Goal: Task Accomplishment & Management: Use online tool/utility

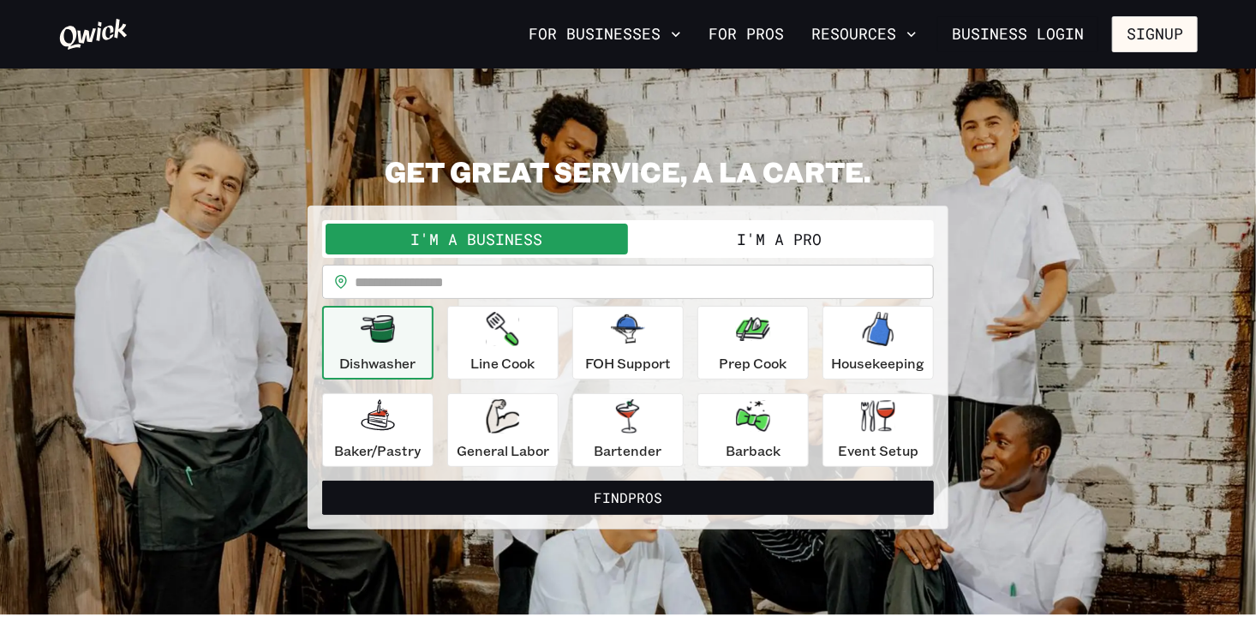
click at [708, 236] on button "I'm a Pro" at bounding box center [779, 239] width 302 height 31
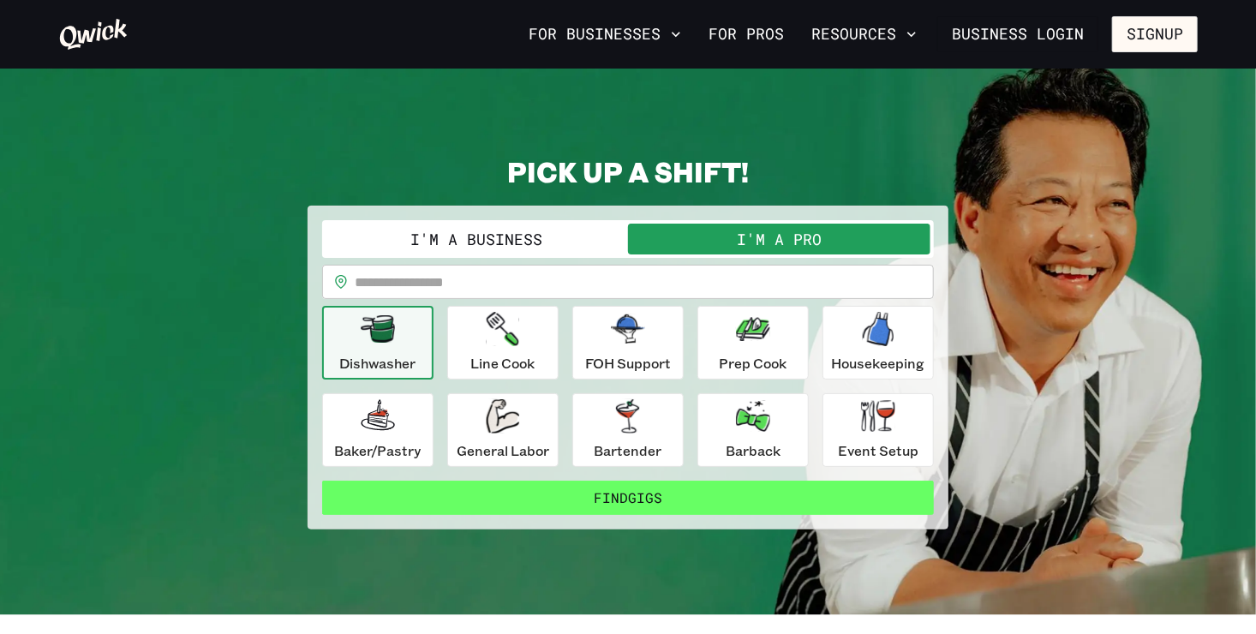
click at [665, 497] on button "Find Gigs" at bounding box center [628, 498] width 612 height 34
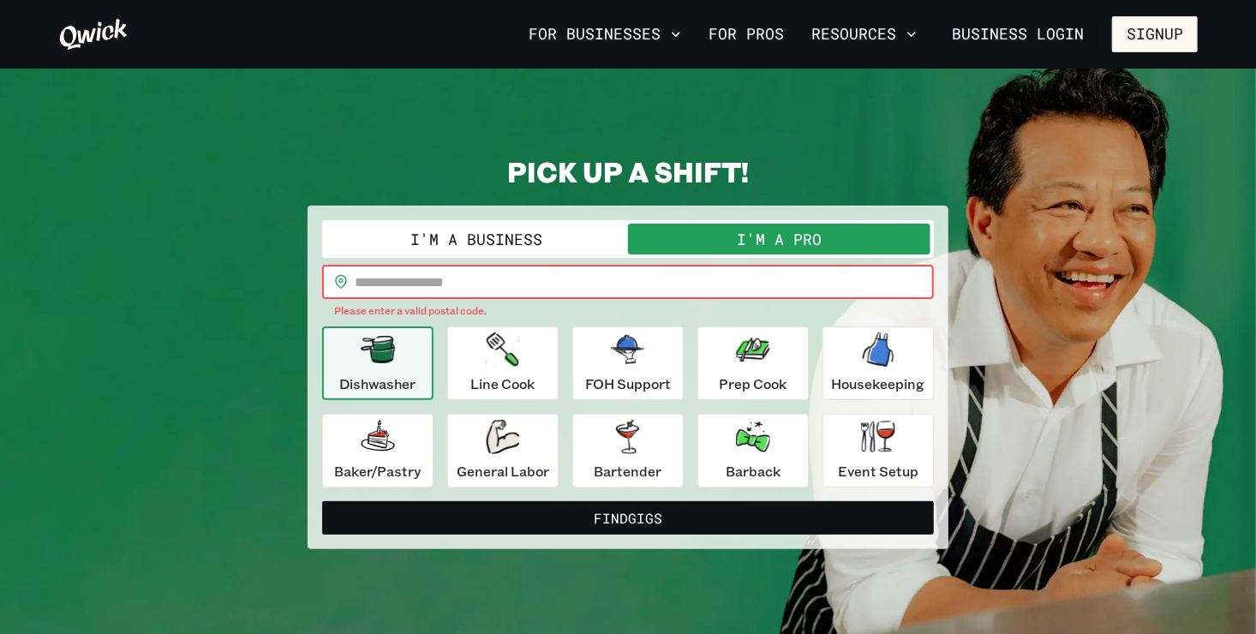
click at [404, 284] on input "text" at bounding box center [644, 282] width 579 height 34
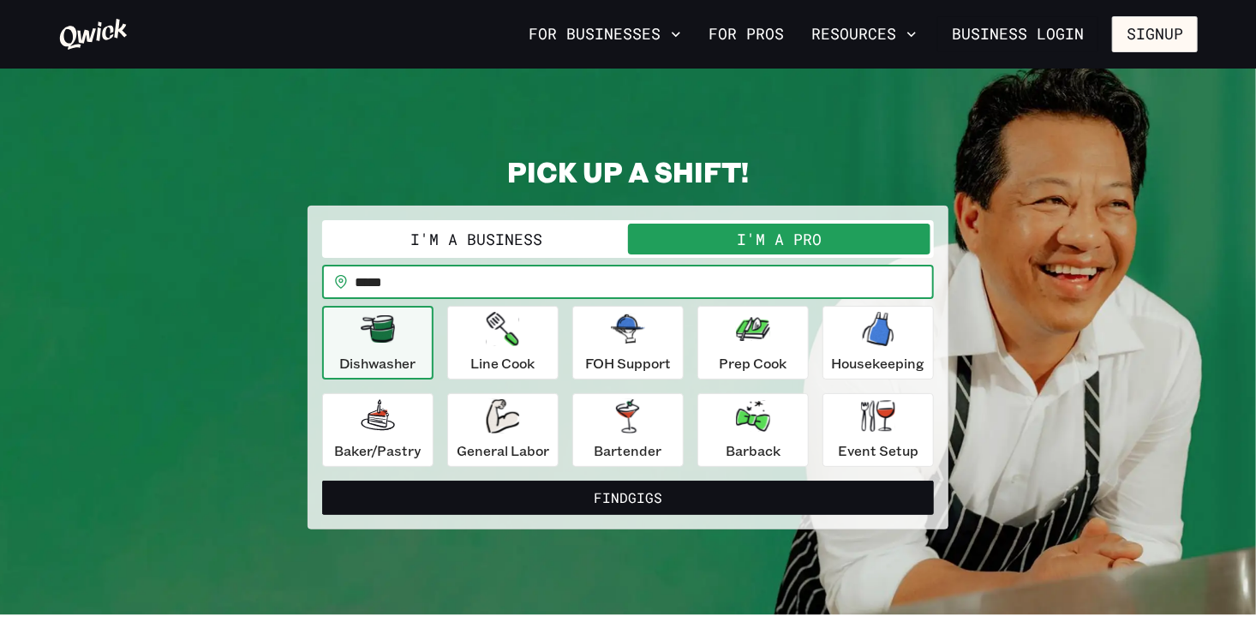
click at [419, 288] on input "*****" at bounding box center [644, 282] width 579 height 34
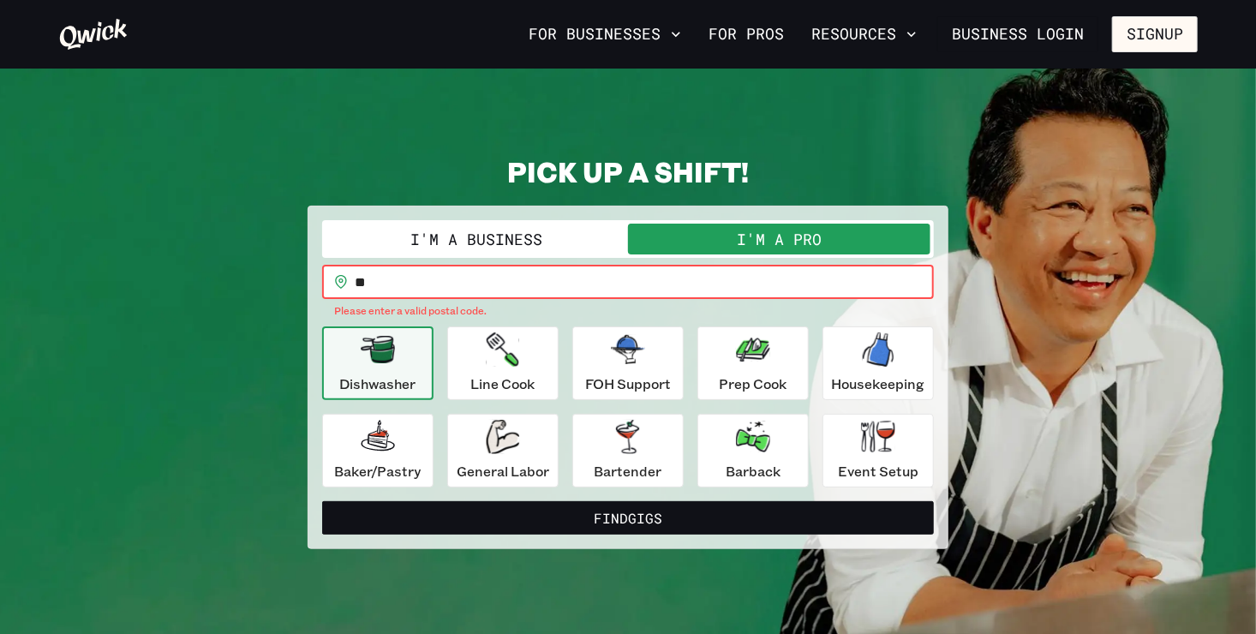
type input "*"
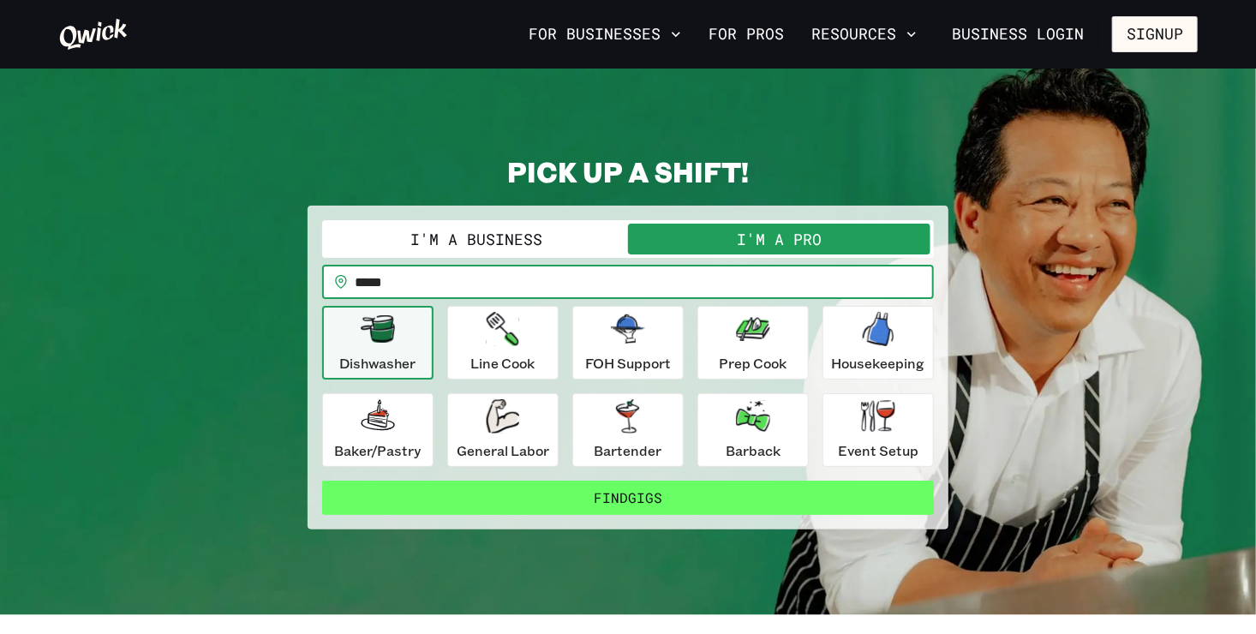
type input "*****"
click at [753, 496] on button "Find Gigs" at bounding box center [628, 498] width 612 height 34
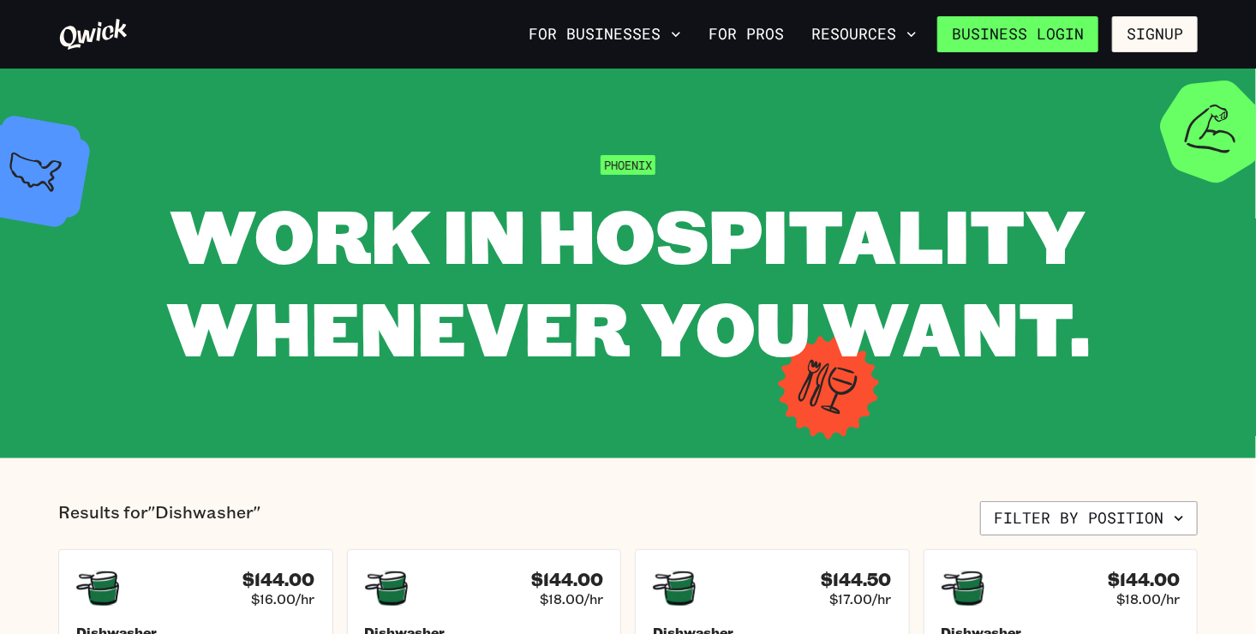
click at [1013, 27] on link "Business Login" at bounding box center [1017, 34] width 161 height 36
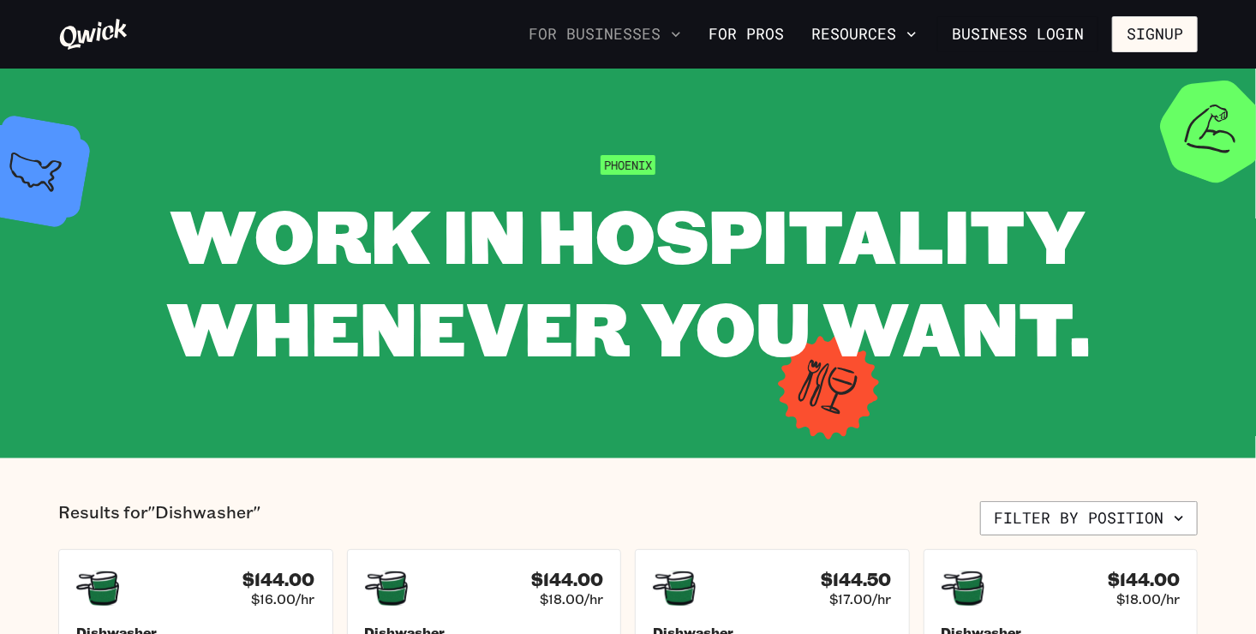
click at [648, 38] on button "For Businesses" at bounding box center [605, 34] width 166 height 29
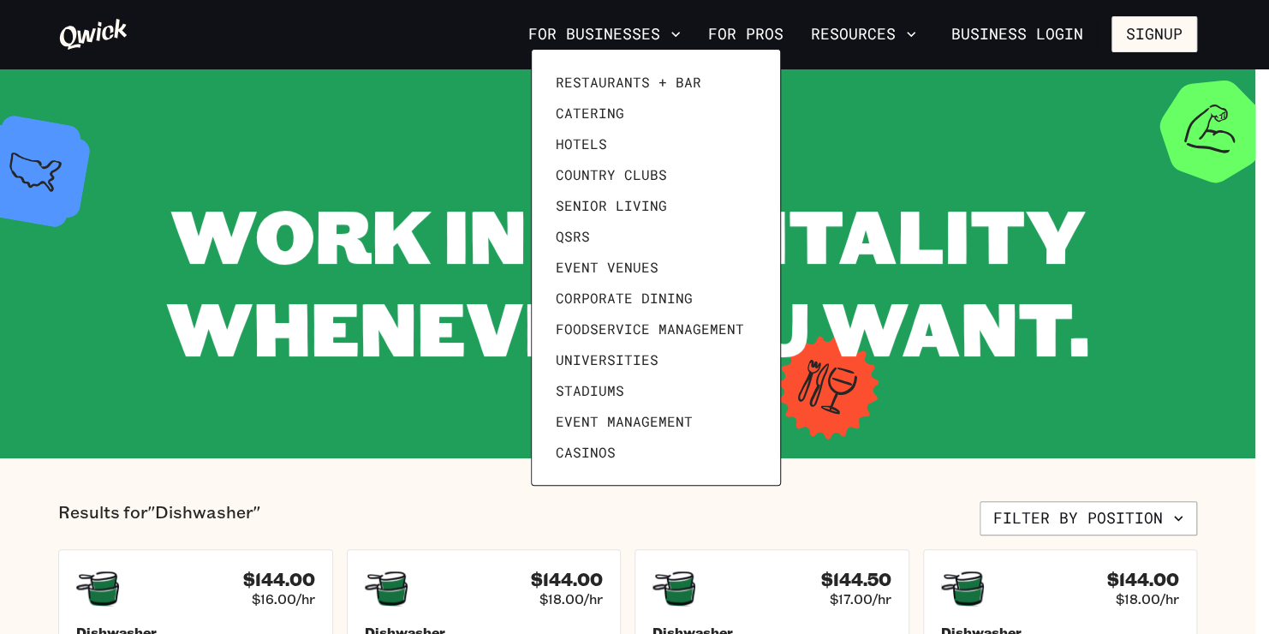
click at [648, 37] on div at bounding box center [634, 317] width 1269 height 634
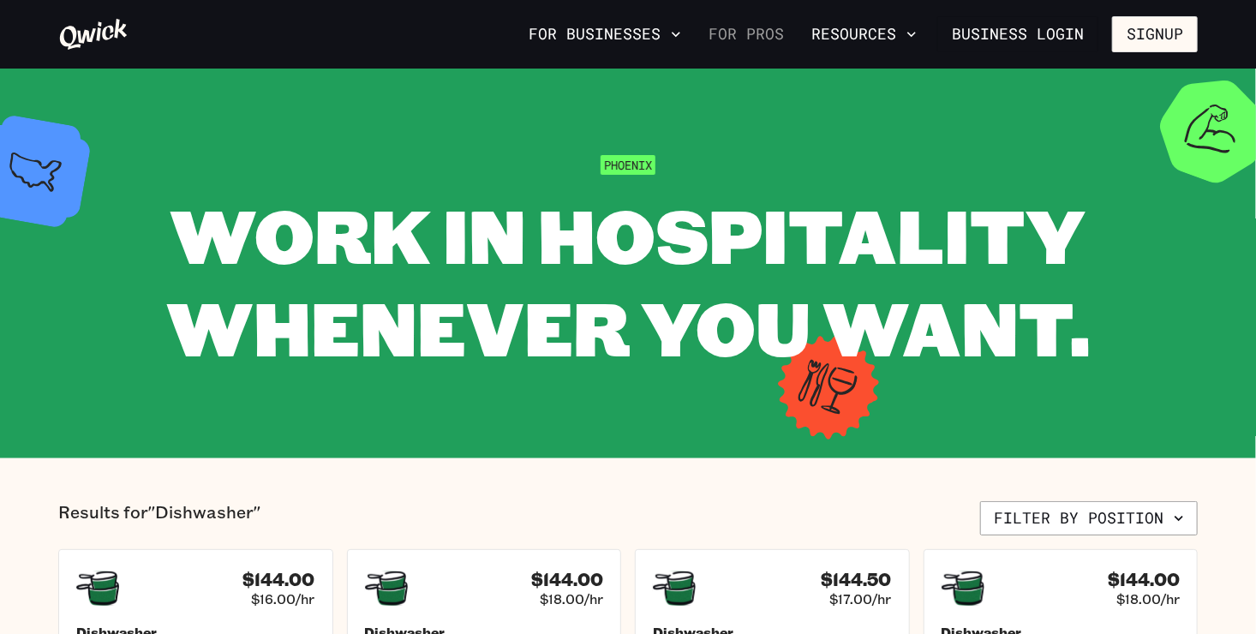
click at [774, 33] on link "For Pros" at bounding box center [746, 34] width 89 height 29
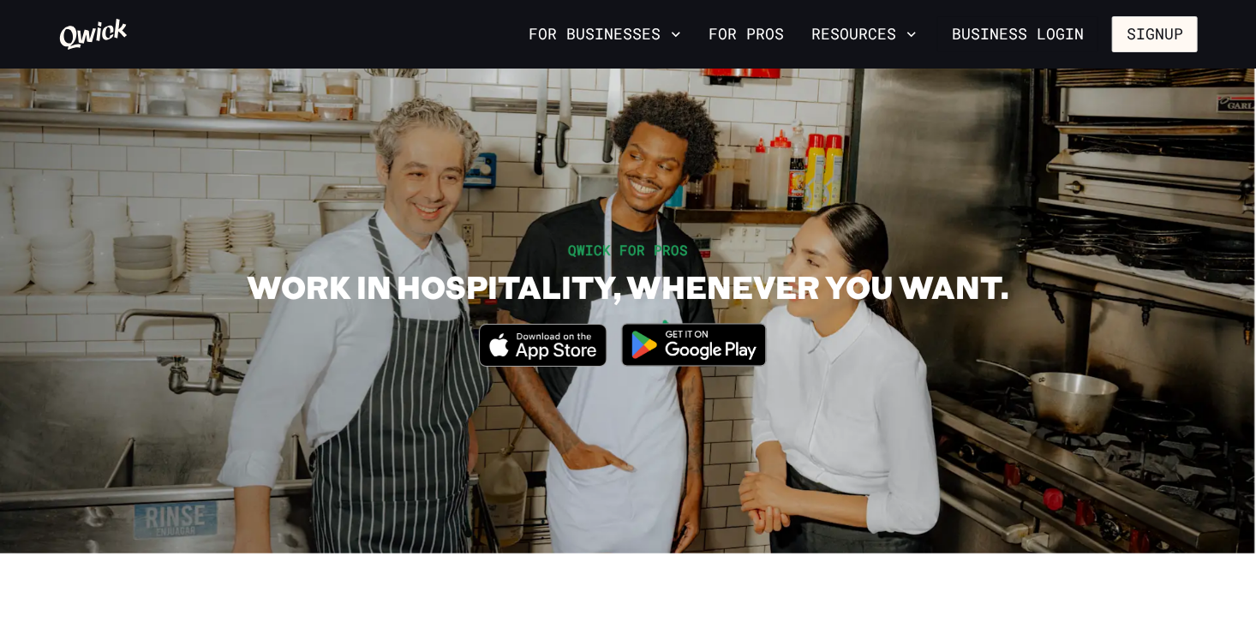
click at [571, 356] on icon "Download on the App Store" at bounding box center [543, 345] width 126 height 41
